Goal: Task Accomplishment & Management: Manage account settings

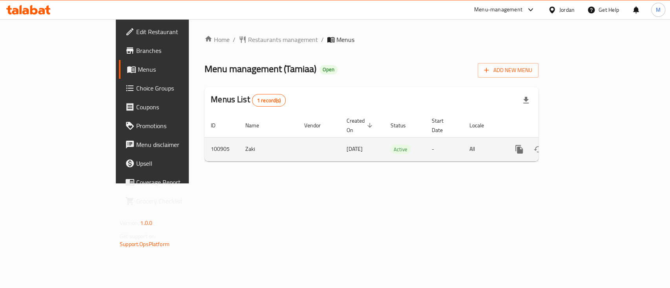
click at [579, 146] on icon "enhanced table" at bounding box center [575, 149] width 7 height 7
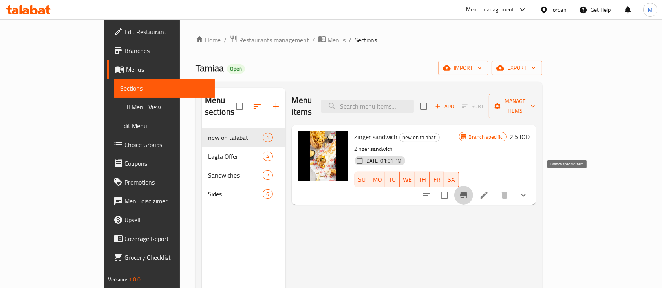
click at [473, 186] on button "Branch-specific-item" at bounding box center [463, 195] width 19 height 19
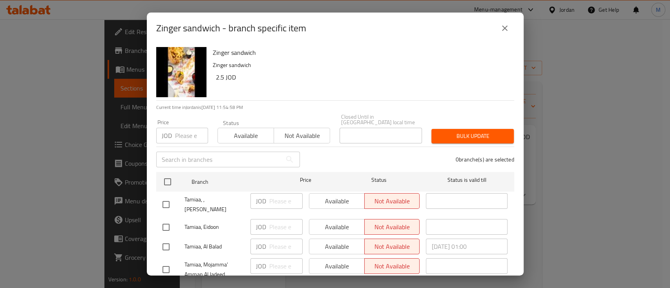
click at [505, 25] on icon "close" at bounding box center [504, 28] width 9 height 9
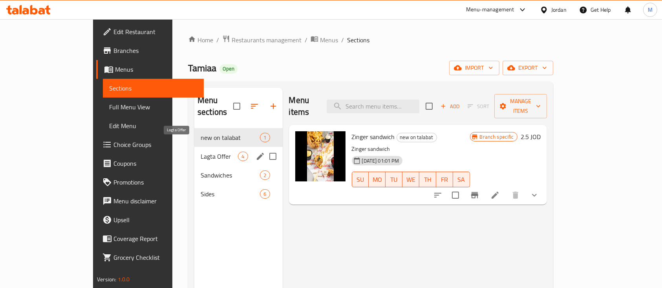
click at [201, 152] on span "Lagta Offer" at bounding box center [219, 156] width 37 height 9
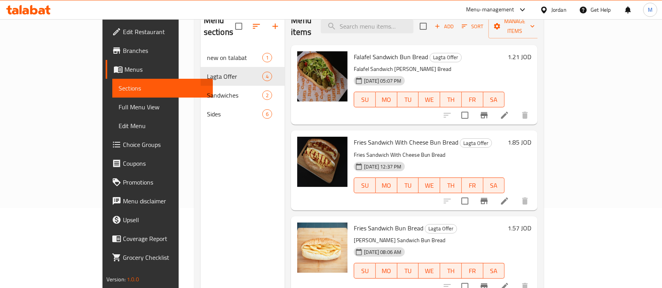
scroll to position [79, 0]
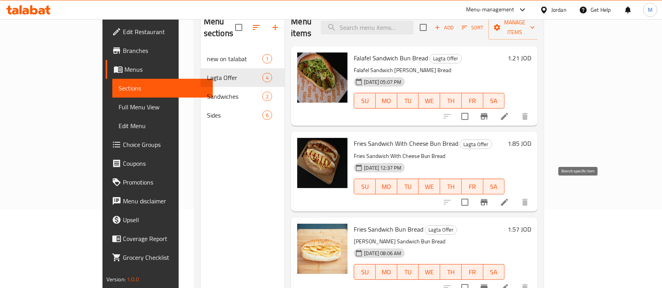
click at [487, 199] on icon "Branch-specific-item" at bounding box center [483, 202] width 7 height 6
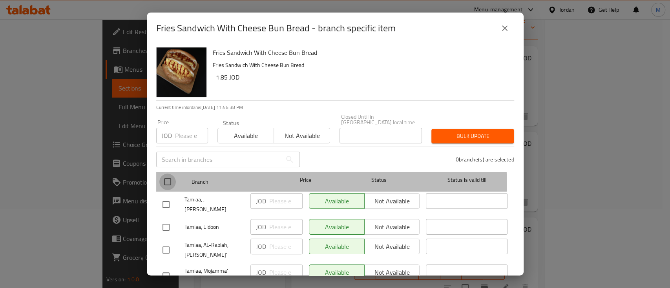
click at [166, 177] on input "checkbox" at bounding box center [167, 182] width 16 height 16
checkbox input "true"
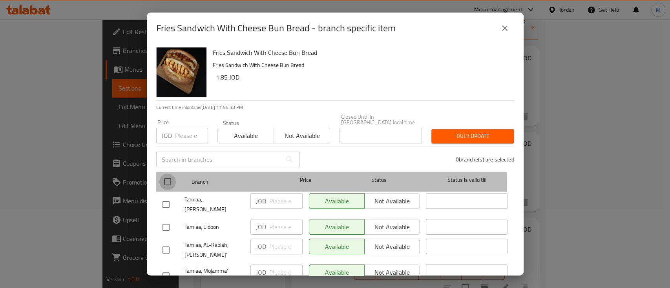
checkbox input "true"
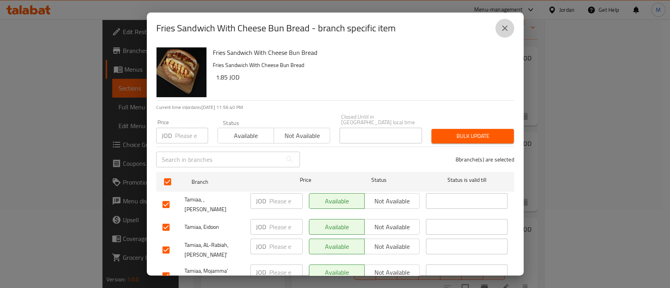
click at [504, 31] on icon "close" at bounding box center [504, 28] width 9 height 9
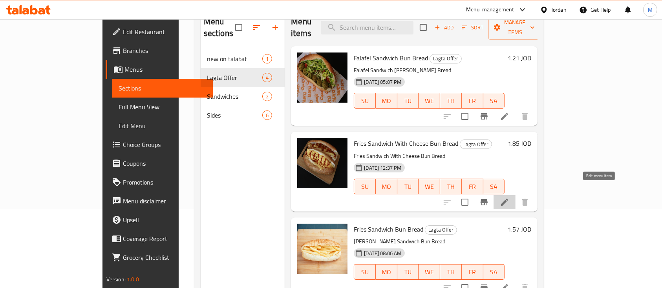
click at [509, 198] on icon at bounding box center [504, 202] width 9 height 9
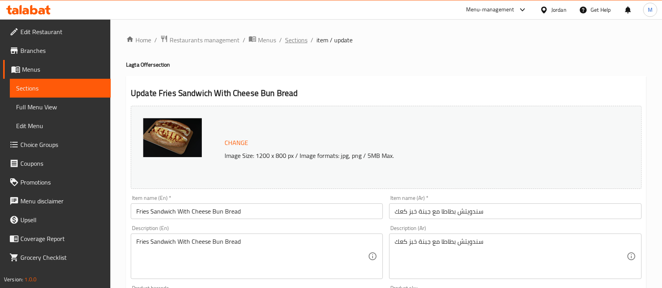
click at [286, 42] on span "Sections" at bounding box center [296, 39] width 22 height 9
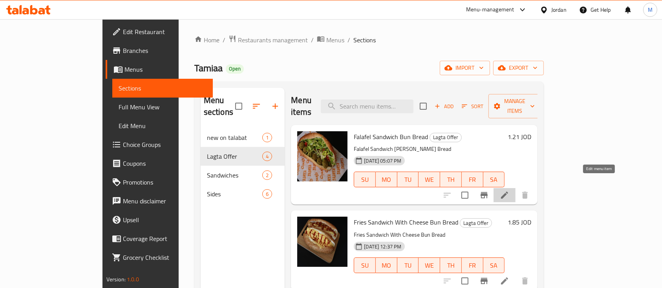
click at [509, 191] on icon at bounding box center [504, 195] width 9 height 9
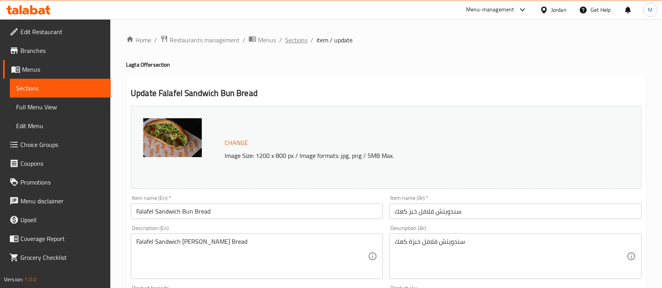
click at [296, 39] on span "Sections" at bounding box center [296, 39] width 22 height 9
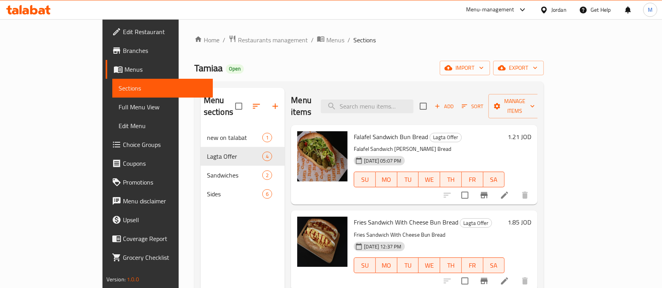
click at [531, 131] on h6 "1.21 JOD" at bounding box center [519, 136] width 24 height 11
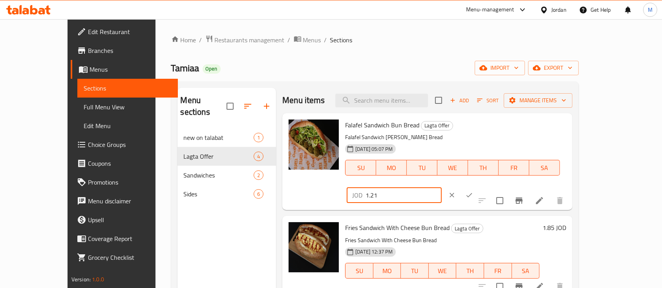
drag, startPoint x: 537, startPoint y: 127, endPoint x: 517, endPoint y: 128, distance: 20.0
click at [441, 188] on div "JOD 1.21 ​" at bounding box center [394, 196] width 95 height 16
type input "0.85"
click at [472, 193] on icon "ok" at bounding box center [469, 195] width 6 height 4
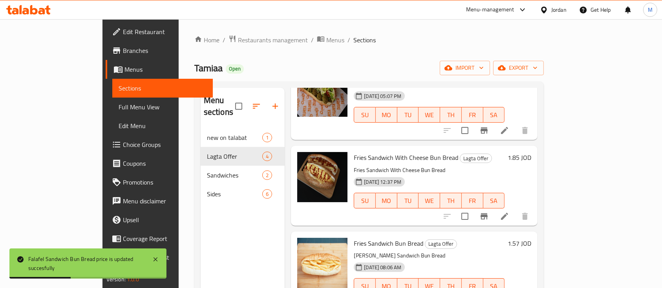
scroll to position [67, 0]
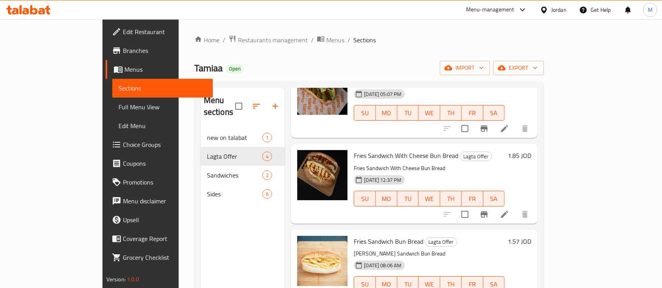
click at [531, 150] on h6 "1.85 JOD" at bounding box center [519, 155] width 24 height 11
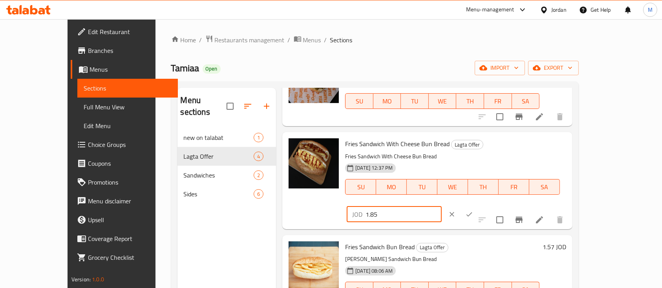
drag, startPoint x: 545, startPoint y: 150, endPoint x: 500, endPoint y: 148, distance: 44.4
click at [441, 207] on div "JOD 1.85 ​" at bounding box center [394, 215] width 95 height 16
type input "1.3"
click at [478, 206] on button "ok" at bounding box center [468, 214] width 17 height 17
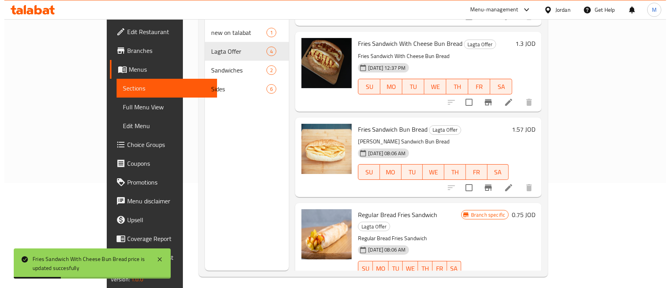
scroll to position [106, 0]
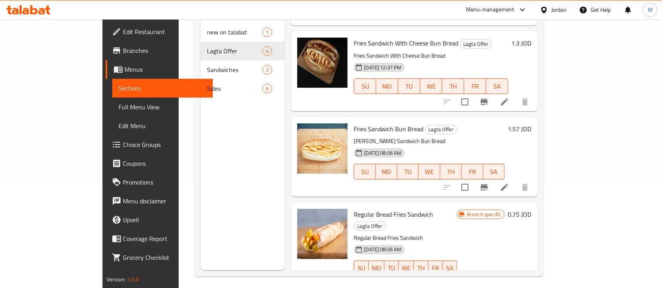
click at [531, 124] on h6 "1.57 JOD" at bounding box center [519, 129] width 24 height 11
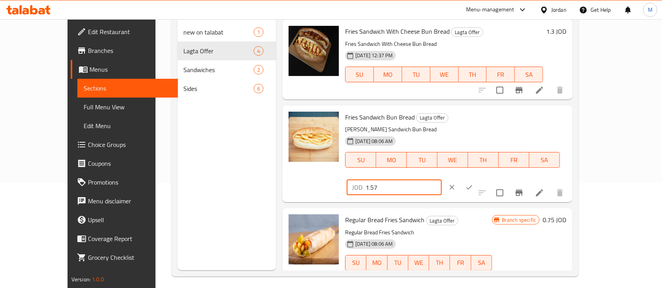
drag, startPoint x: 538, startPoint y: 121, endPoint x: 508, endPoint y: 122, distance: 30.2
click at [441, 180] on div "JOD 1.57 ​" at bounding box center [394, 188] width 95 height 16
click at [489, 179] on div "JOD 1.57 ​" at bounding box center [417, 187] width 144 height 17
click at [566, 232] on div "Branch specific 0.75 JOD" at bounding box center [529, 248] width 74 height 67
click at [472, 186] on icon "ok" at bounding box center [469, 188] width 6 height 4
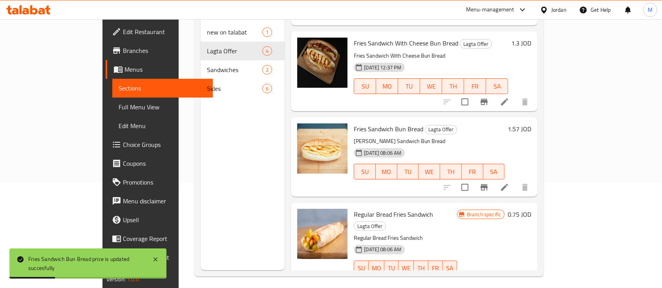
click at [531, 209] on h6 "0.75 JOD" at bounding box center [519, 214] width 24 height 11
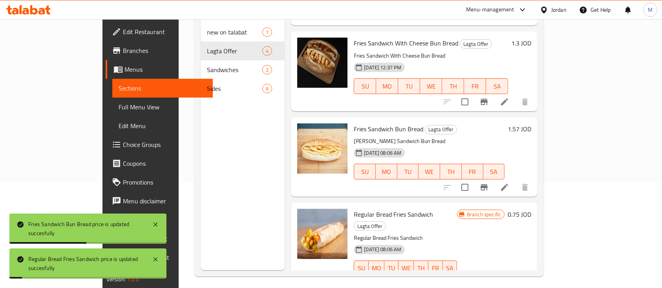
click at [531, 209] on div "Branch specific 0.75 JOD" at bounding box center [494, 248] width 74 height 78
click at [531, 209] on h6 "0.75 JOD" at bounding box center [519, 214] width 24 height 11
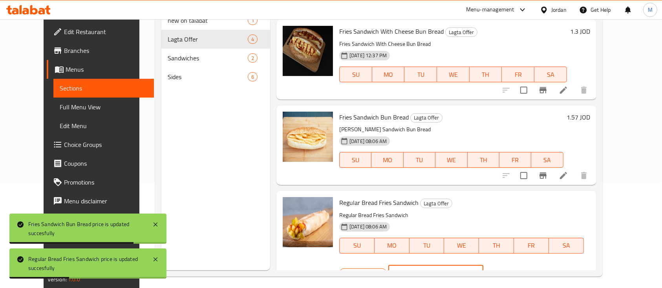
click at [483, 266] on input "0.75" at bounding box center [445, 274] width 76 height 16
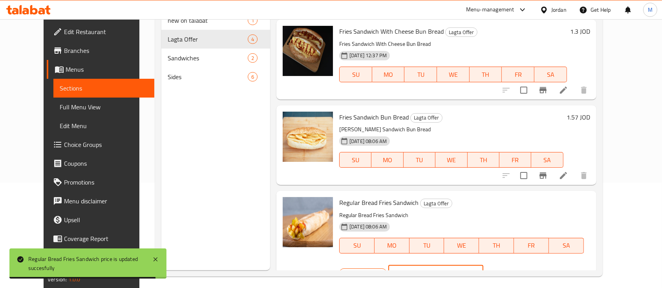
type input "0.5"
click at [519, 265] on button "ok" at bounding box center [510, 273] width 17 height 17
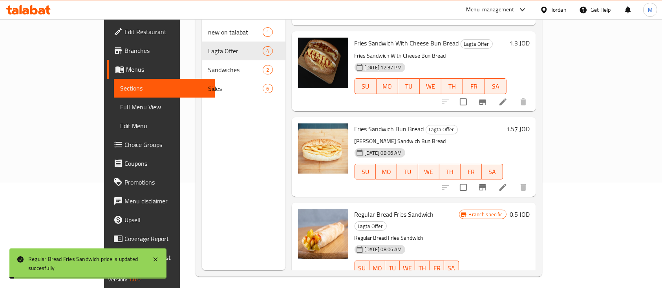
click at [487, 280] on icon "Branch-specific-item" at bounding box center [482, 284] width 9 height 9
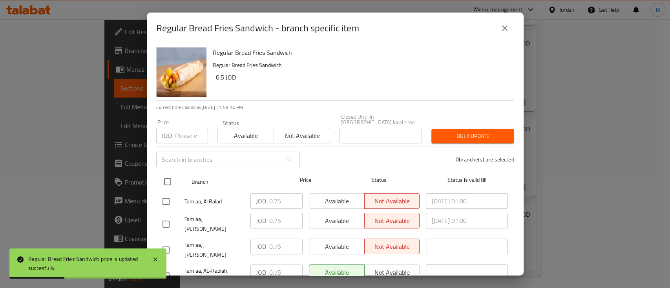
click at [168, 176] on input "checkbox" at bounding box center [167, 182] width 16 height 16
checkbox input "true"
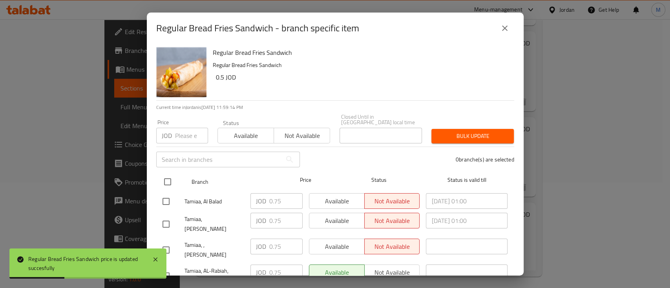
checkbox input "true"
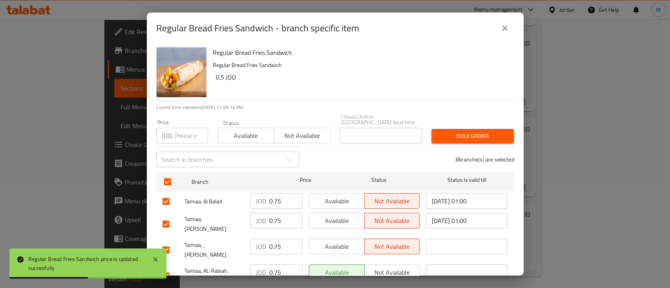
click at [180, 128] on input "number" at bounding box center [191, 136] width 33 height 16
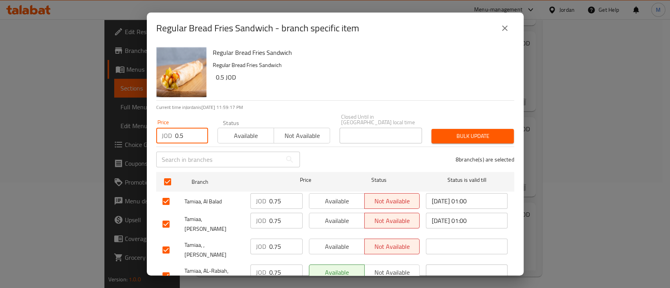
type input "0.5"
click at [471, 131] on span "Bulk update" at bounding box center [473, 136] width 70 height 10
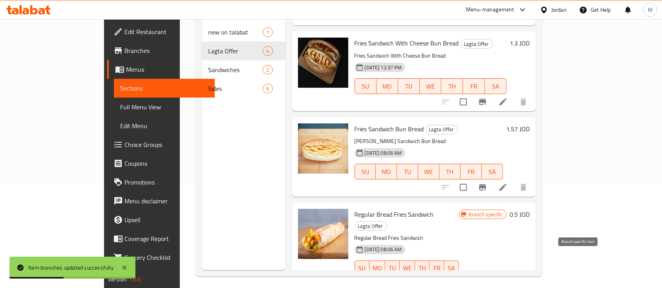
click at [486, 281] on icon "Branch-specific-item" at bounding box center [482, 284] width 7 height 6
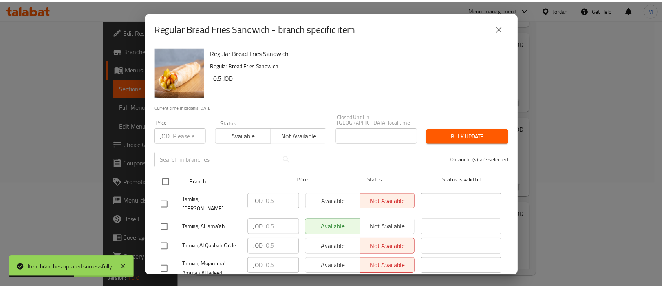
scroll to position [100, 0]
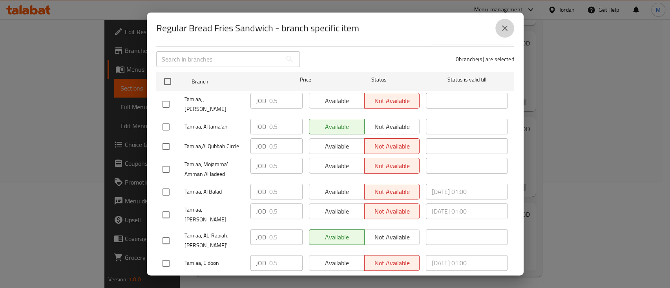
click at [503, 27] on icon "close" at bounding box center [504, 28] width 5 height 5
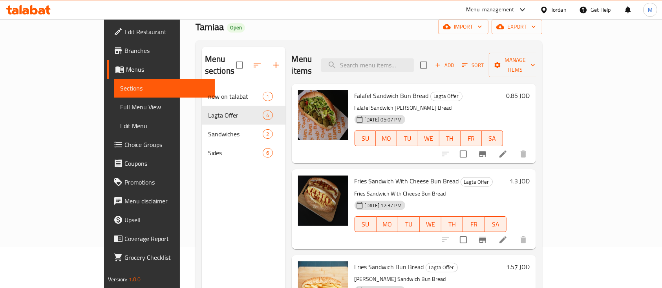
scroll to position [41, 0]
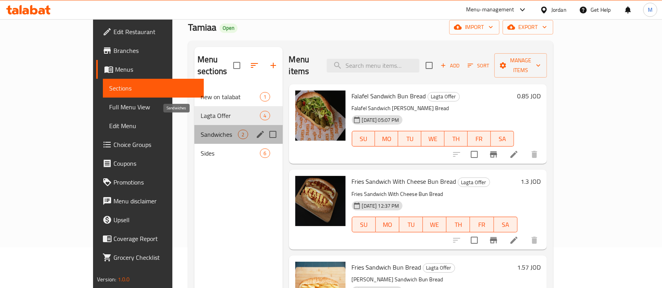
click at [201, 130] on span "Sandwiches" at bounding box center [219, 134] width 37 height 9
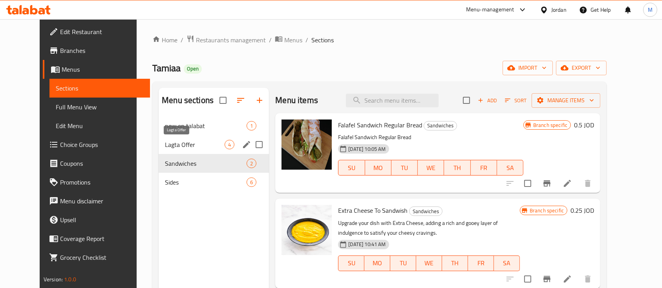
click at [185, 146] on span "Lagta Offer" at bounding box center [195, 144] width 60 height 9
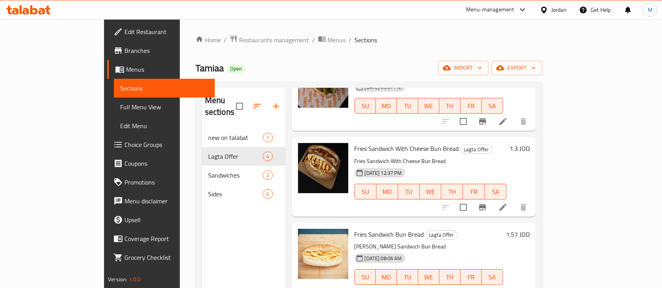
scroll to position [110, 0]
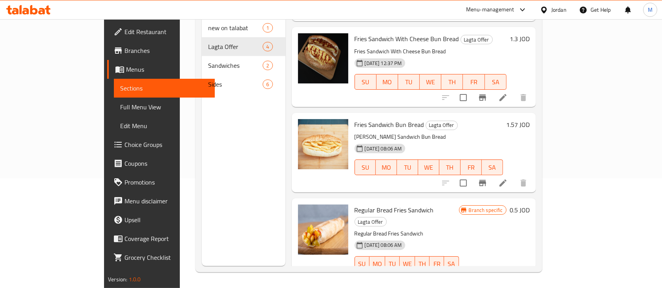
click at [529, 119] on h6 "1.57 JOD" at bounding box center [518, 124] width 24 height 11
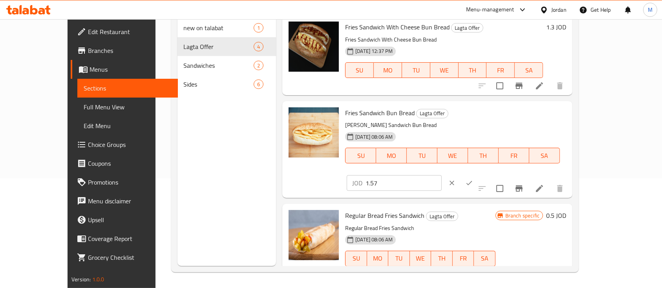
click at [441, 175] on input "1.57" at bounding box center [403, 183] width 76 height 16
type input "1"
click at [473, 179] on icon "ok" at bounding box center [469, 183] width 8 height 8
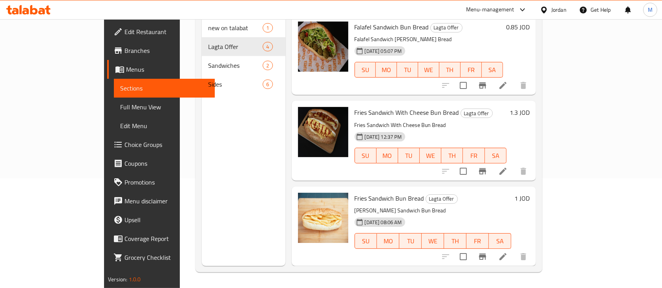
scroll to position [0, 0]
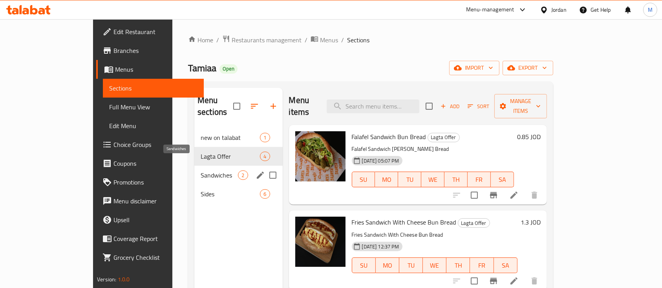
click at [201, 171] on span "Sandwiches" at bounding box center [219, 175] width 37 height 9
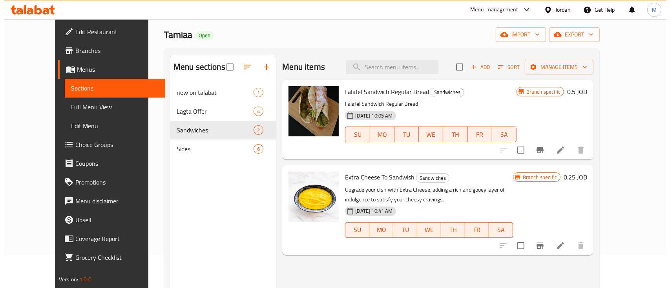
scroll to position [33, 0]
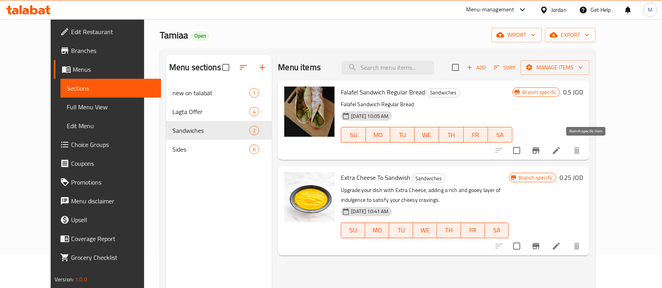
click at [539, 151] on icon "Branch-specific-item" at bounding box center [535, 151] width 7 height 6
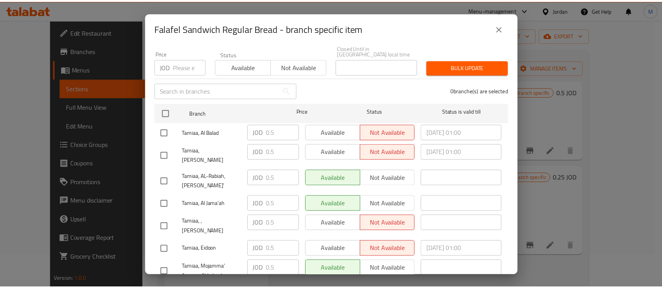
scroll to position [0, 0]
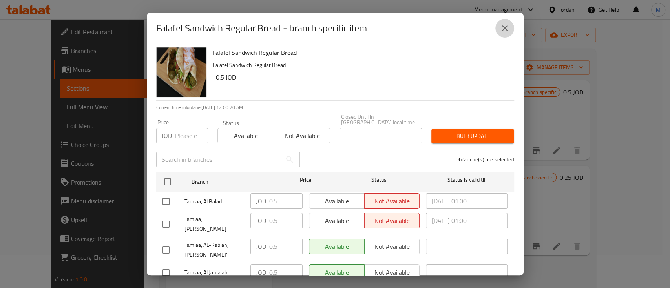
click at [500, 31] on icon "close" at bounding box center [504, 28] width 9 height 9
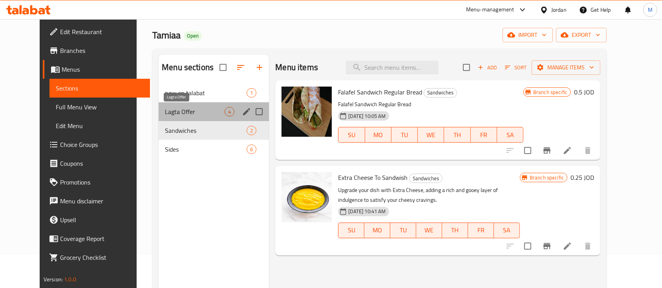
click at [170, 108] on span "Lagta Offer" at bounding box center [195, 111] width 60 height 9
